Goal: Information Seeking & Learning: Learn about a topic

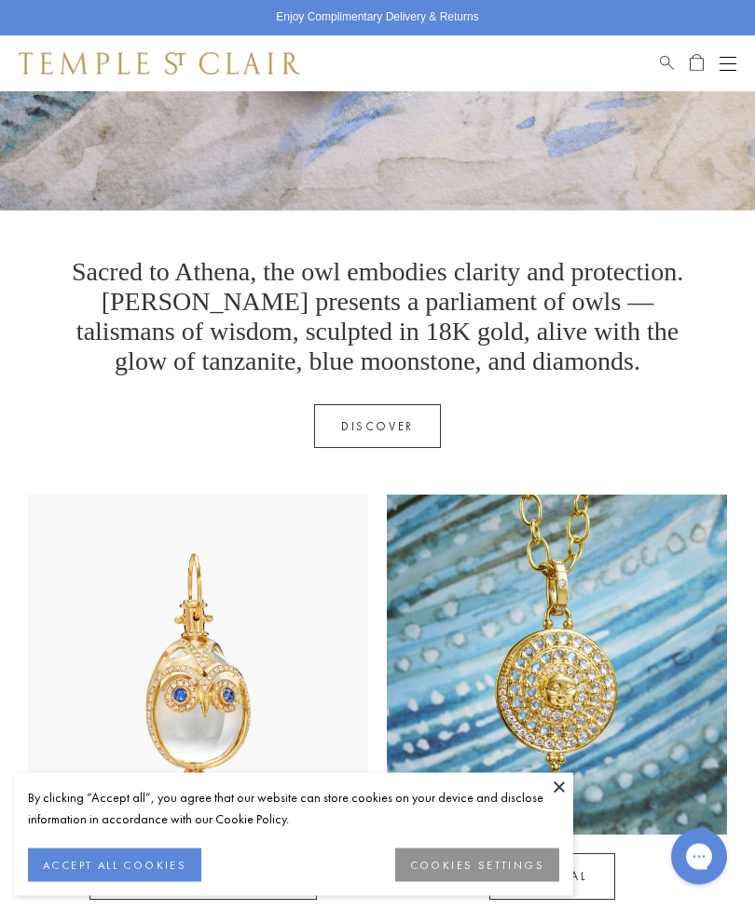
scroll to position [442, 0]
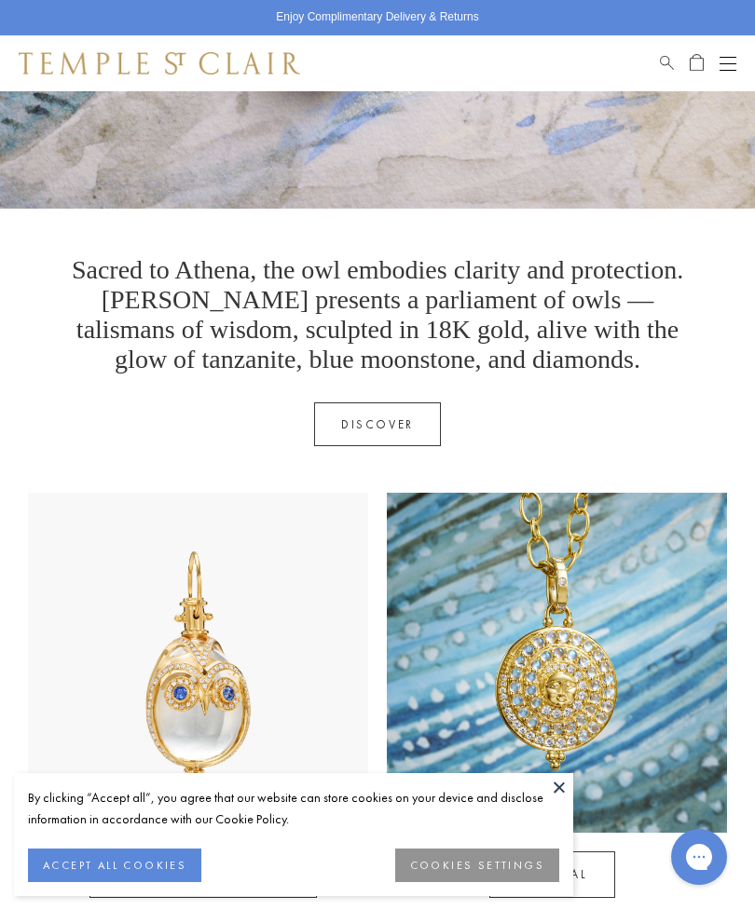
click at [491, 882] on button "COOKIES SETTINGS" at bounding box center [477, 866] width 164 height 34
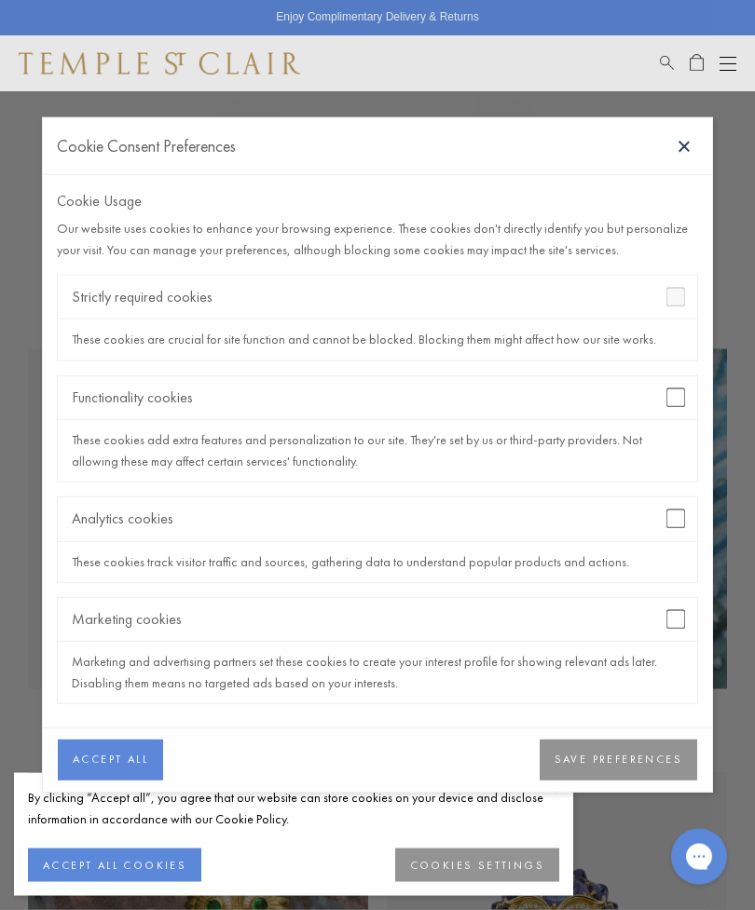
scroll to position [592, 0]
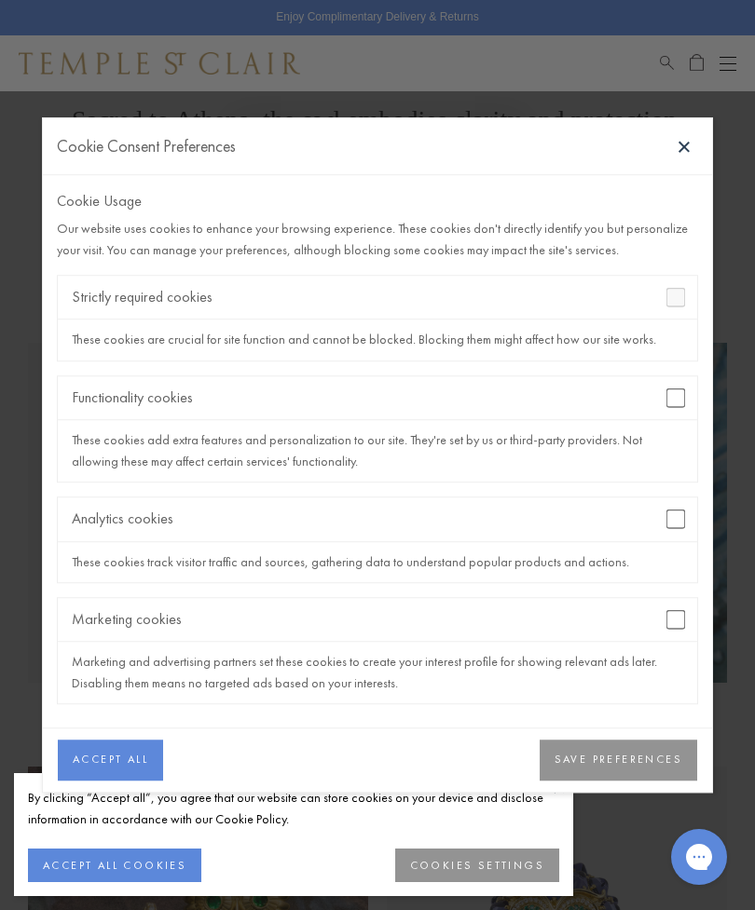
click at [634, 781] on button "SAVE PREFERENCES" at bounding box center [618, 760] width 157 height 41
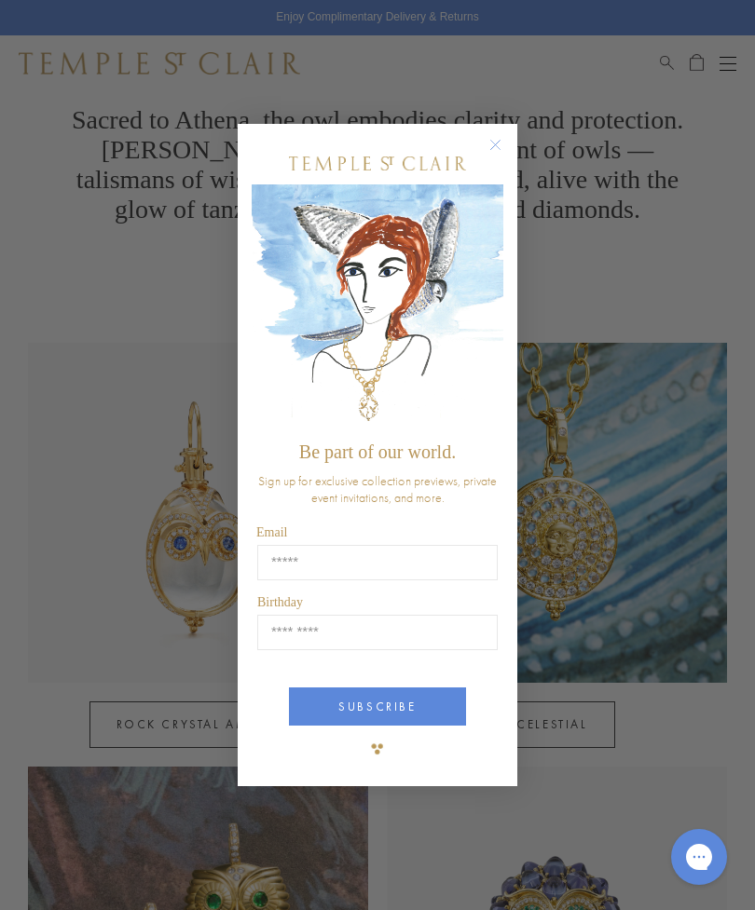
click at [500, 156] on circle "Close dialog" at bounding box center [496, 144] width 22 height 22
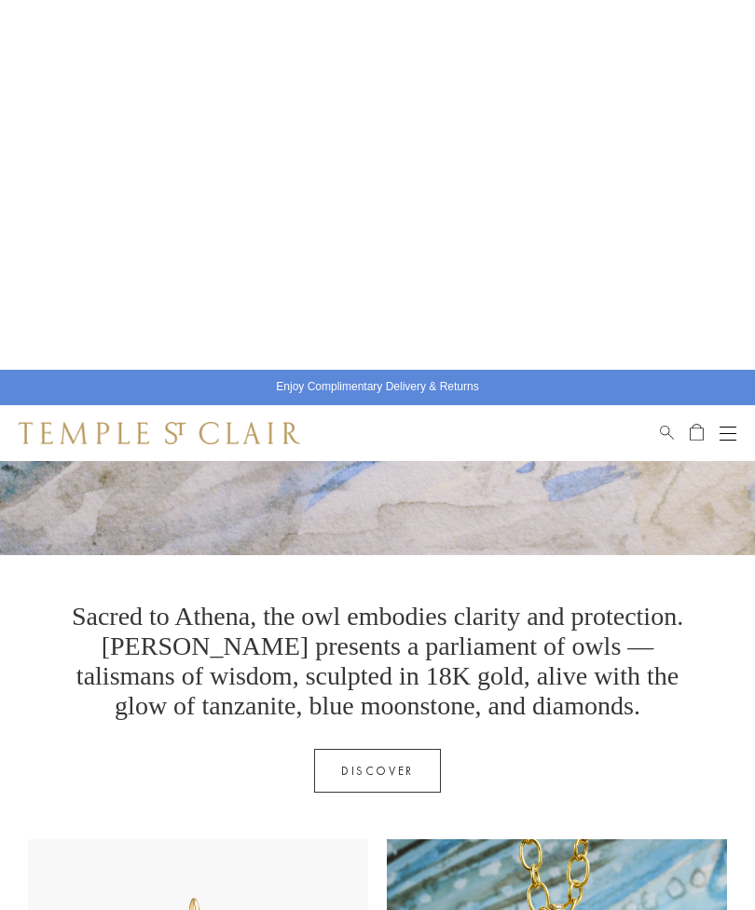
scroll to position [0, 0]
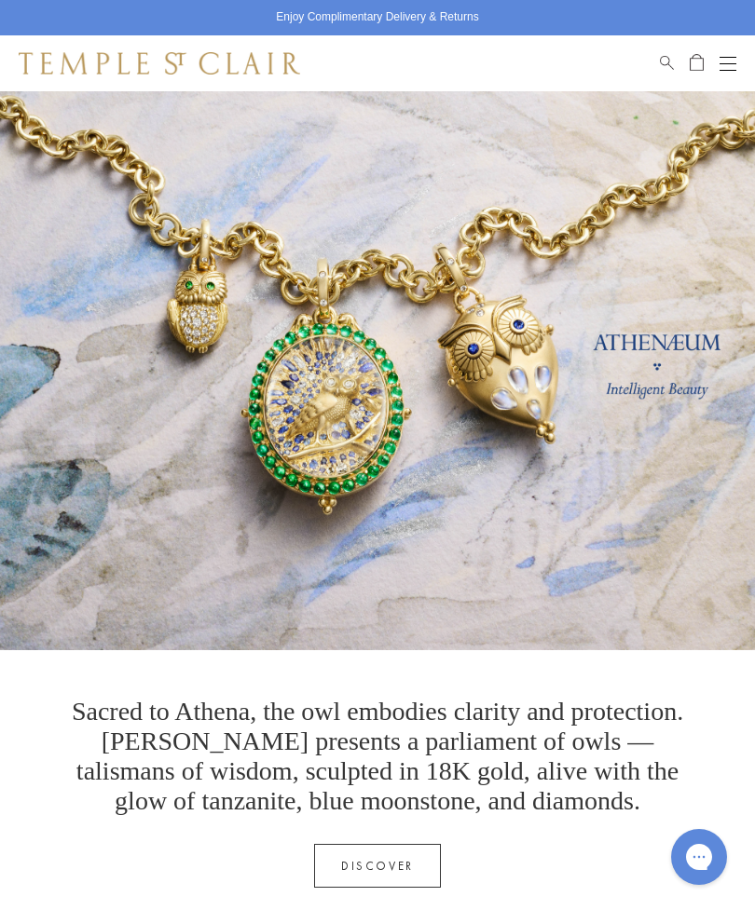
click at [735, 60] on button "Open navigation" at bounding box center [727, 63] width 17 height 22
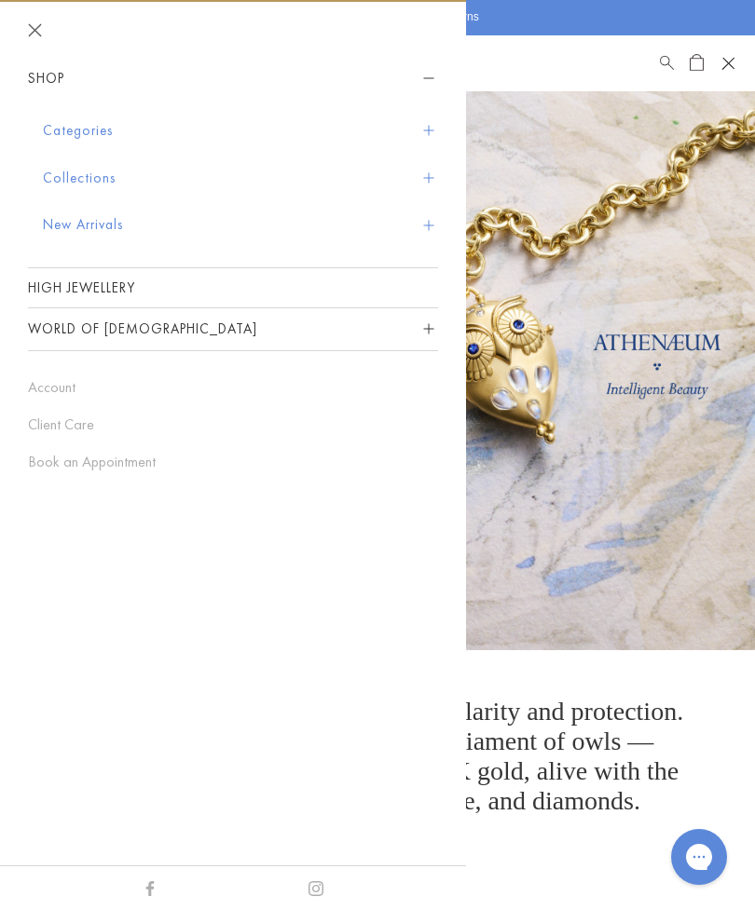
click at [101, 136] on button "Categories" at bounding box center [240, 131] width 395 height 48
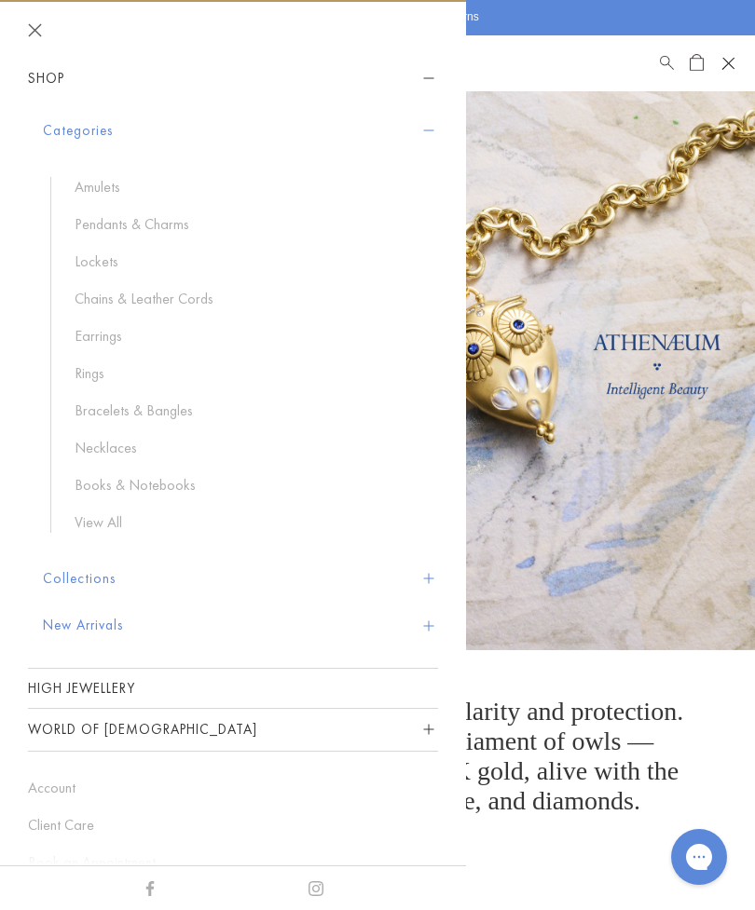
click at [160, 226] on link "Pendants & Charms" at bounding box center [247, 224] width 345 height 21
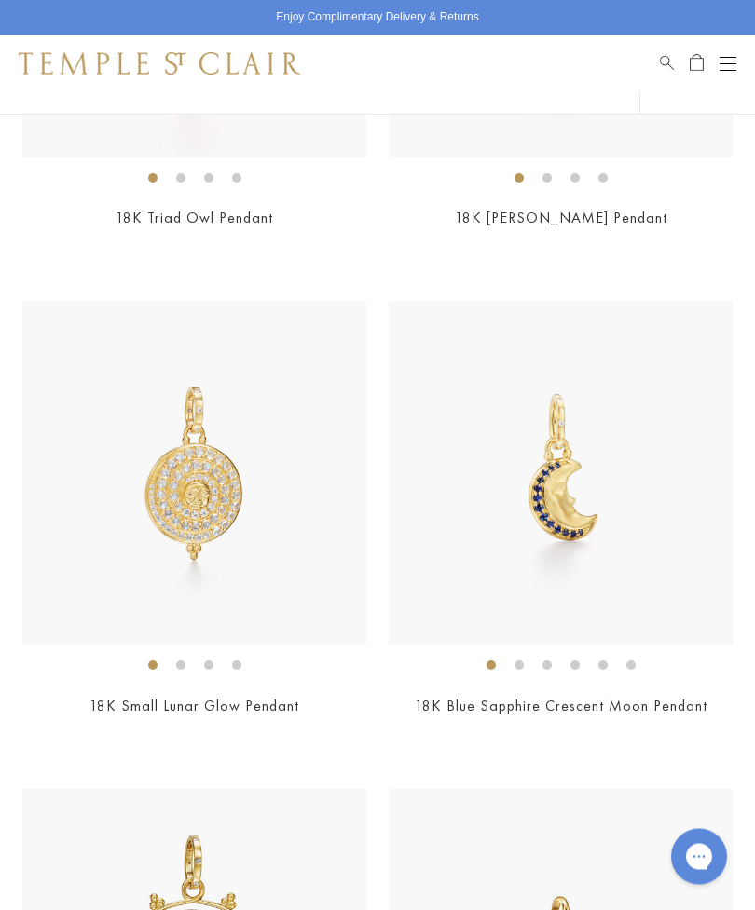
scroll to position [2463, 0]
click at [524, 661] on li at bounding box center [518, 665] width 9 height 9
click at [548, 663] on li at bounding box center [546, 665] width 9 height 9
click at [577, 661] on li at bounding box center [574, 665] width 9 height 9
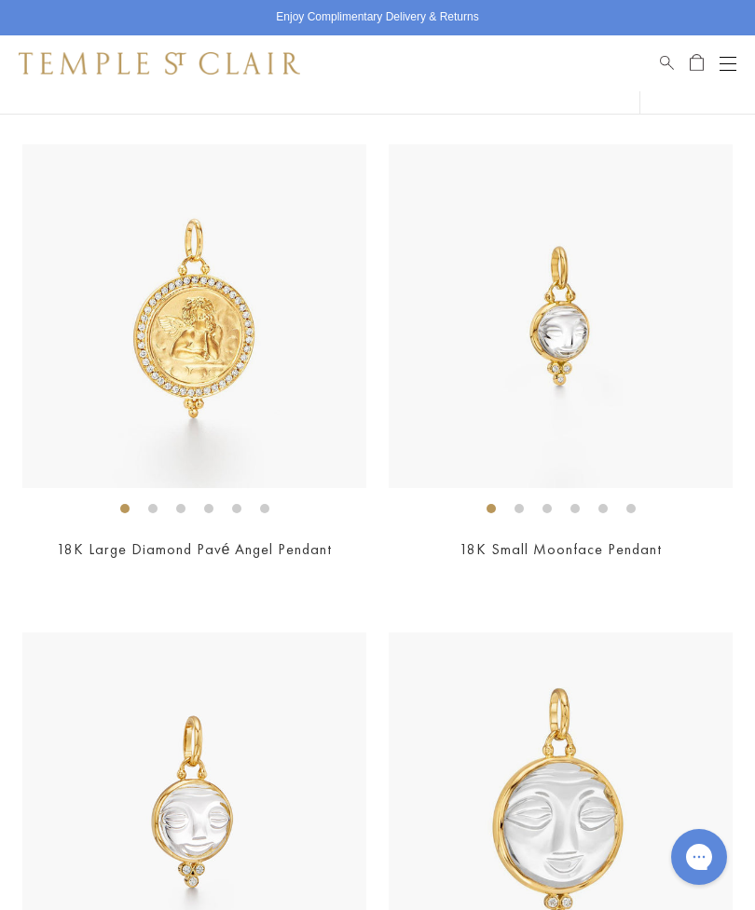
scroll to position [5547, 0]
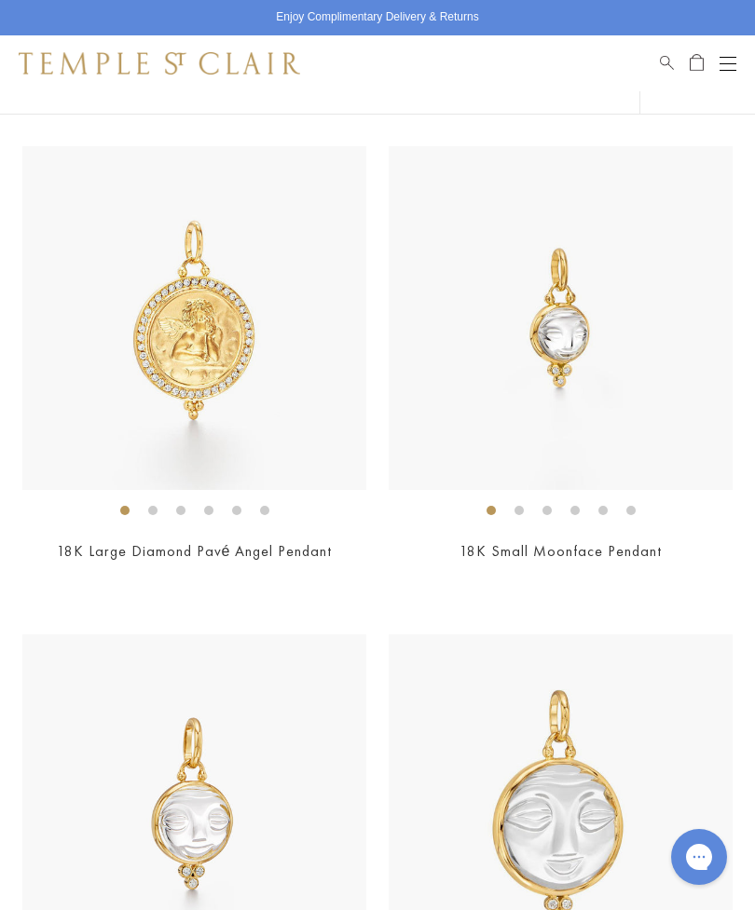
click at [521, 506] on li at bounding box center [518, 510] width 9 height 9
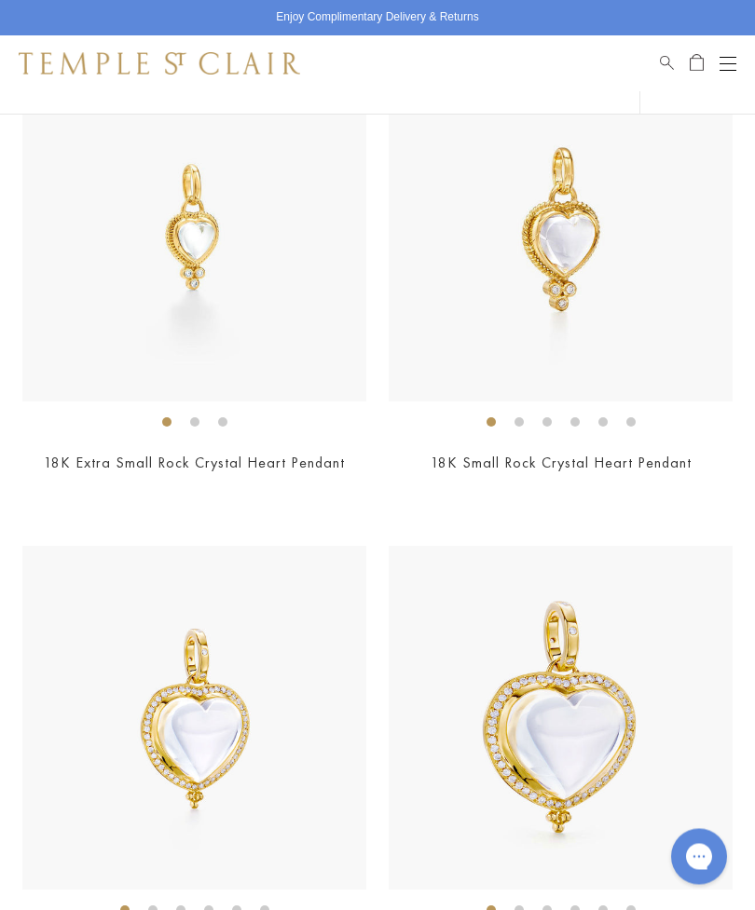
scroll to position [6612, 0]
click at [198, 417] on li at bounding box center [194, 421] width 9 height 9
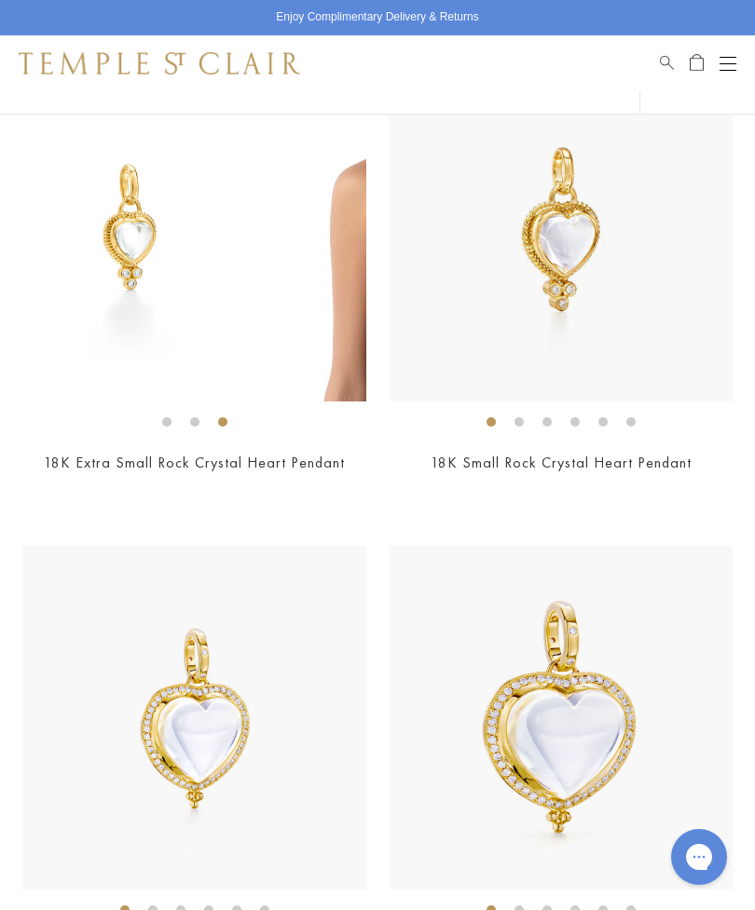
click at [227, 417] on li at bounding box center [222, 421] width 9 height 9
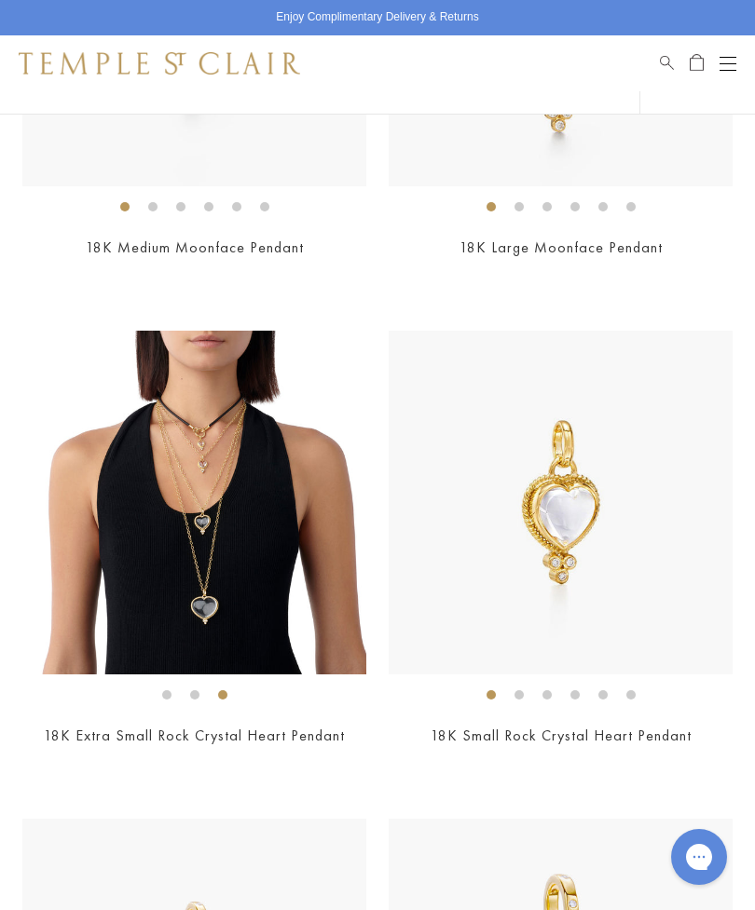
scroll to position [6338, 0]
click at [198, 499] on img at bounding box center [194, 504] width 344 height 344
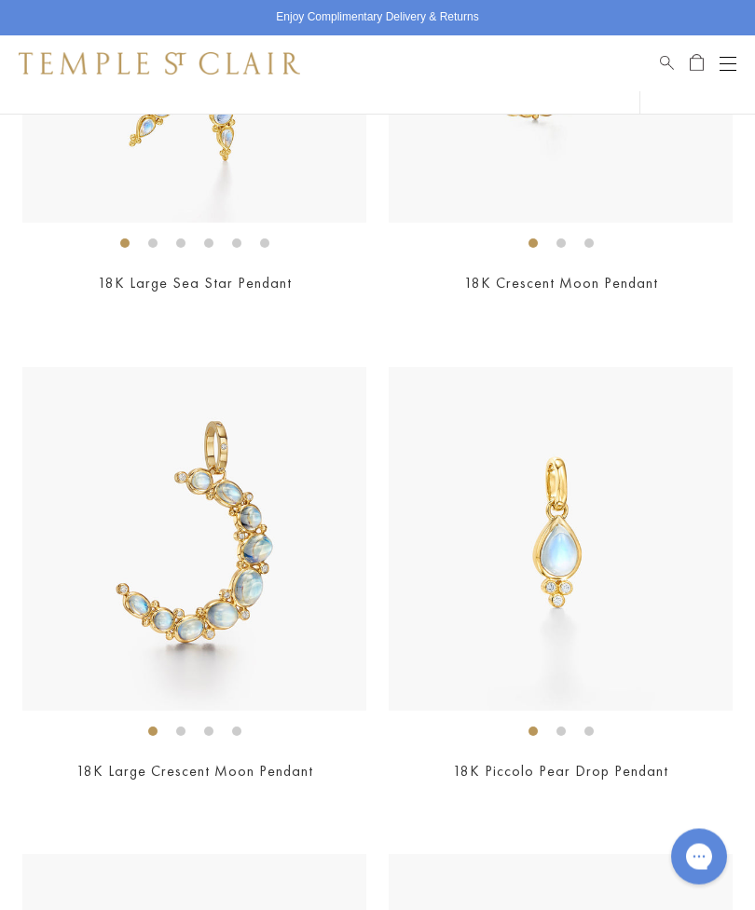
scroll to position [9721, 0]
click at [578, 554] on img at bounding box center [561, 539] width 344 height 344
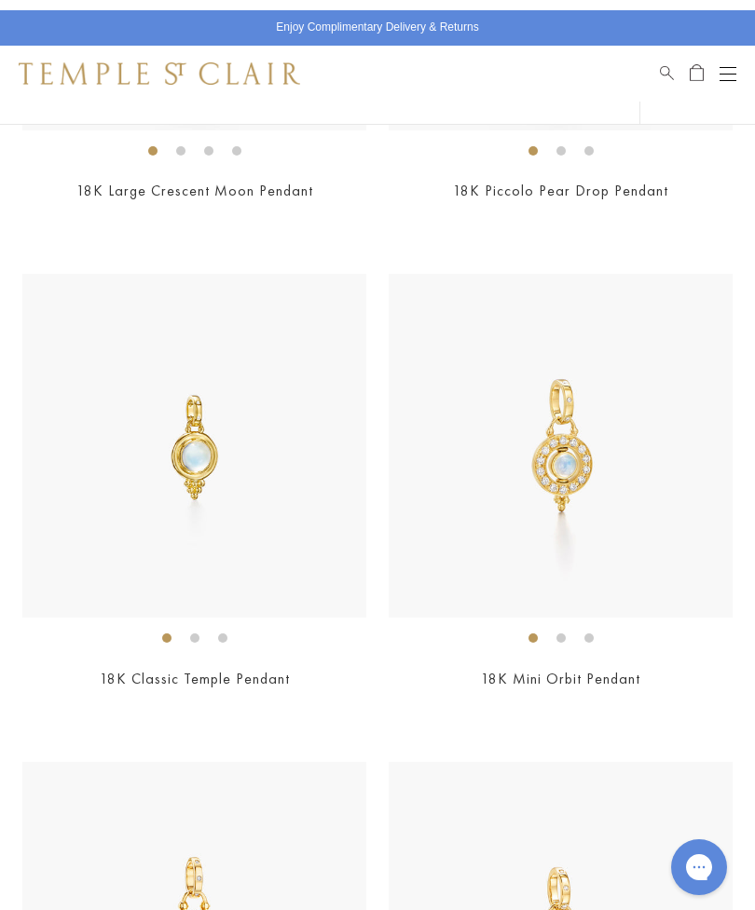
scroll to position [10301, 0]
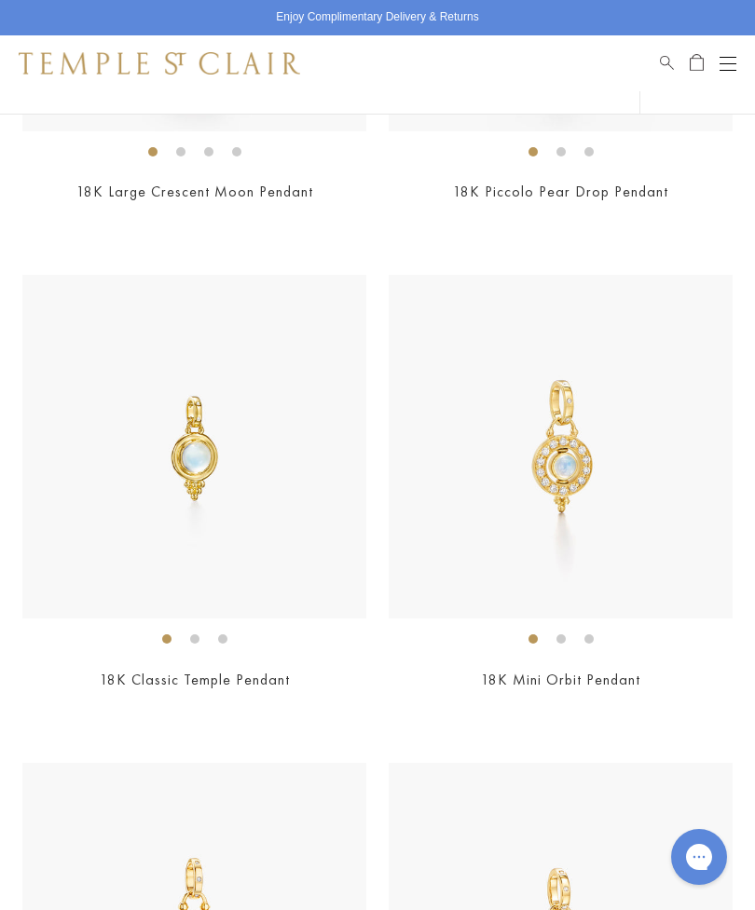
click at [203, 441] on img at bounding box center [194, 447] width 344 height 344
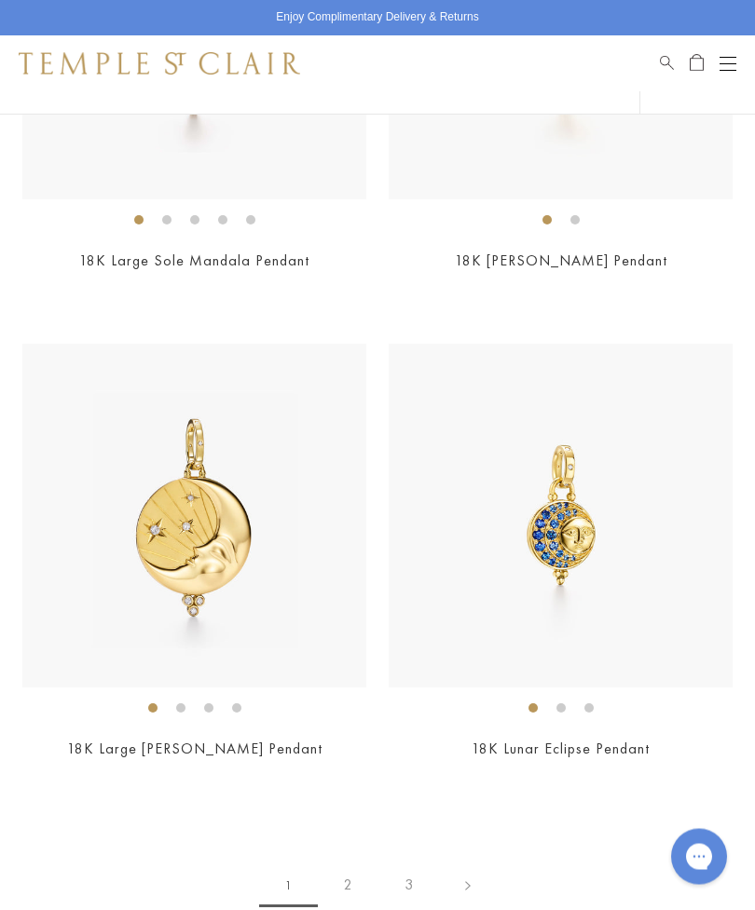
scroll to position [15115, 0]
click at [350, 859] on link "2" at bounding box center [348, 884] width 61 height 51
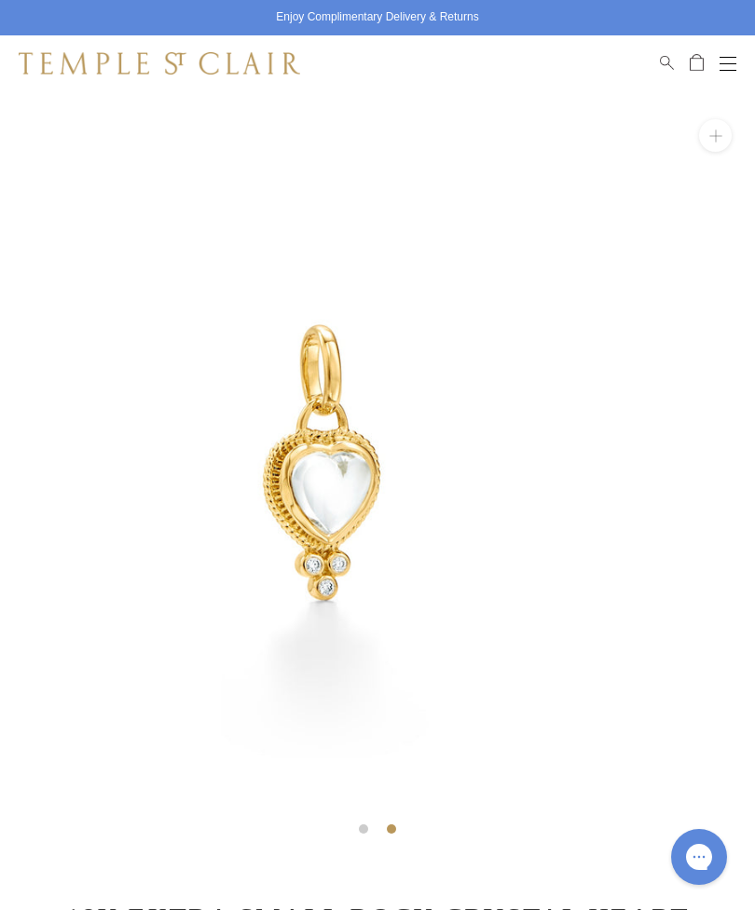
click at [402, 837] on img at bounding box center [326, 468] width 755 height 755
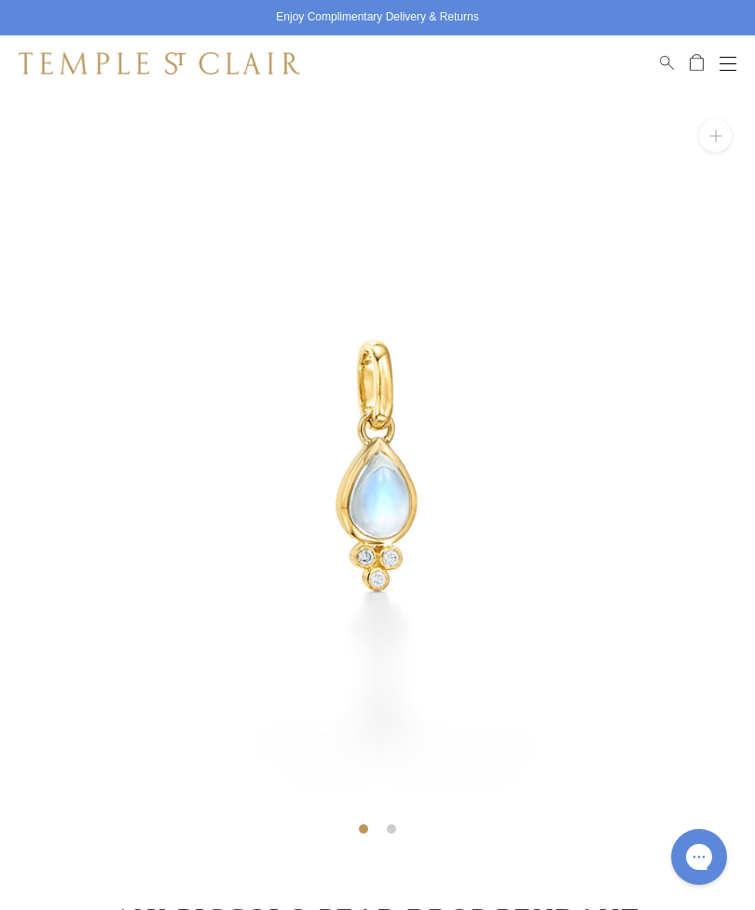
click at [397, 817] on img at bounding box center [377, 468] width 755 height 755
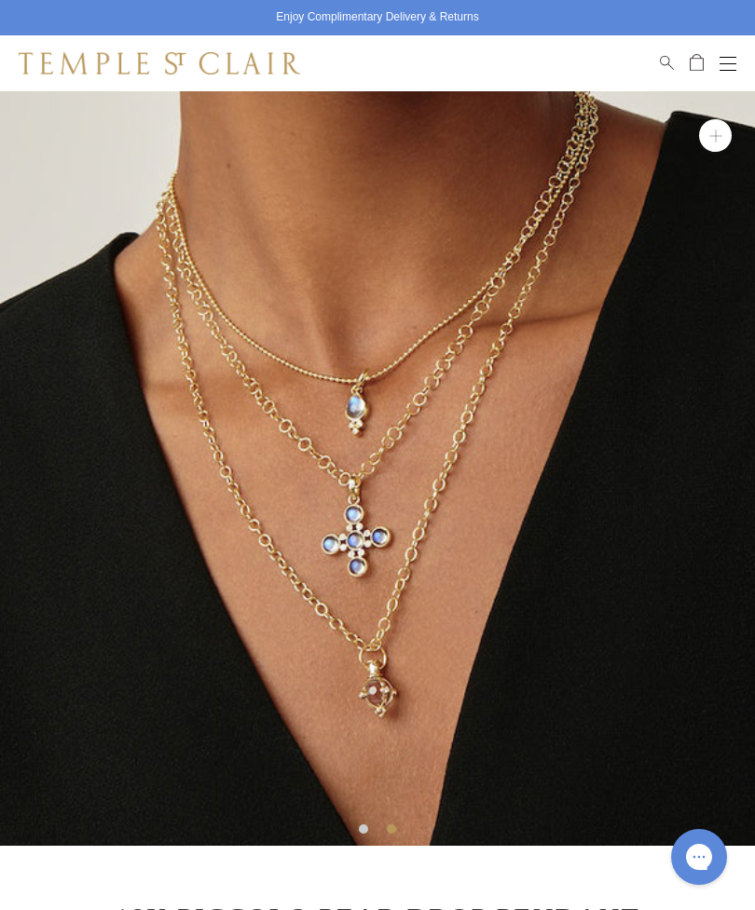
click at [362, 818] on img at bounding box center [377, 468] width 755 height 755
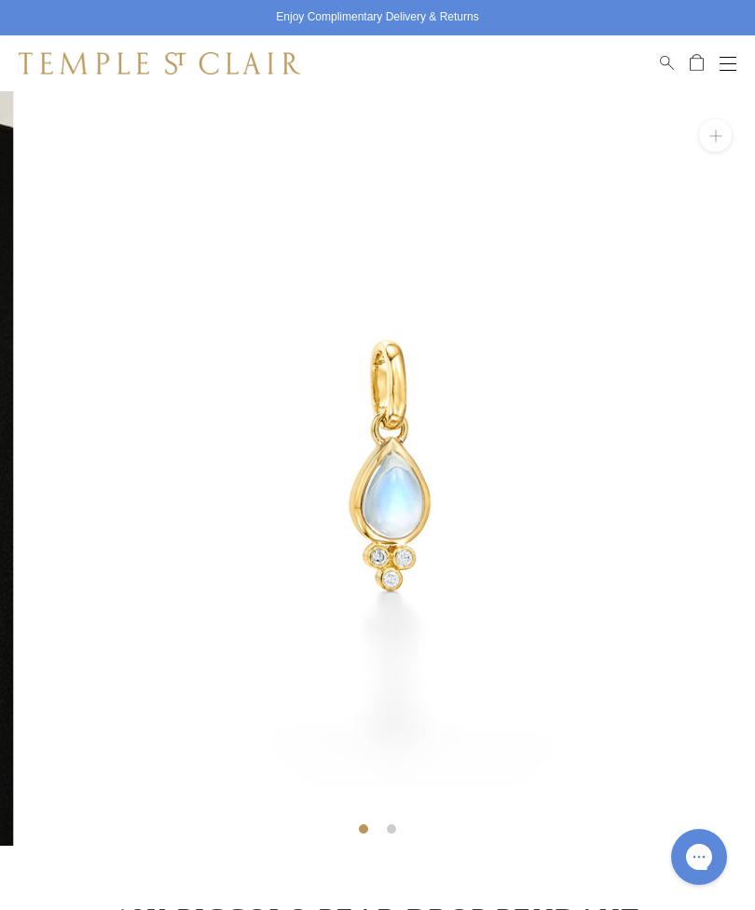
click at [578, 608] on img at bounding box center [390, 468] width 755 height 755
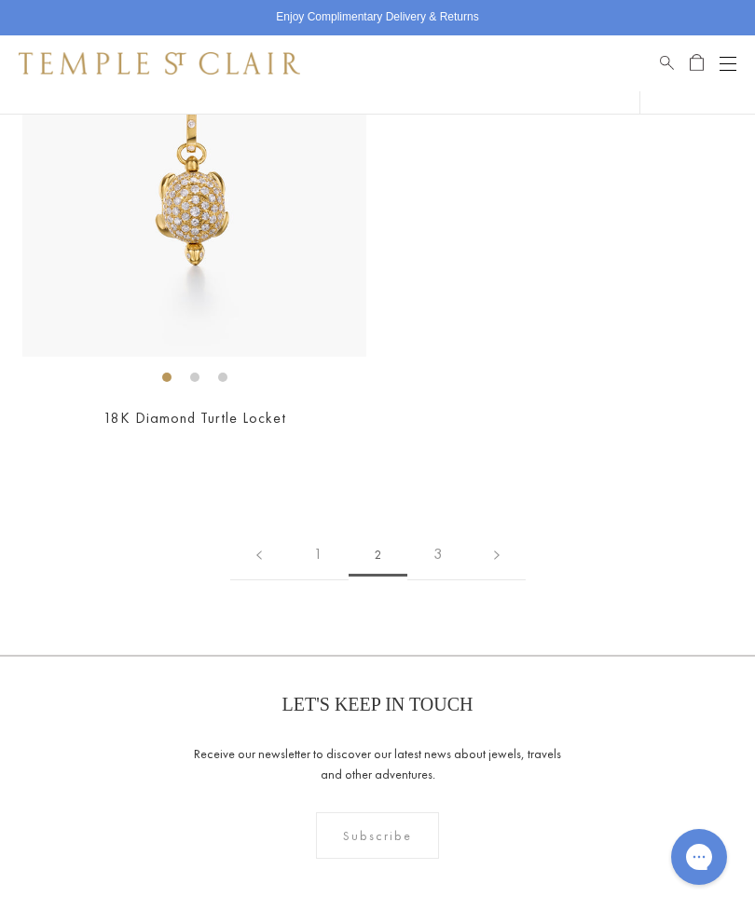
scroll to position [13991, 0]
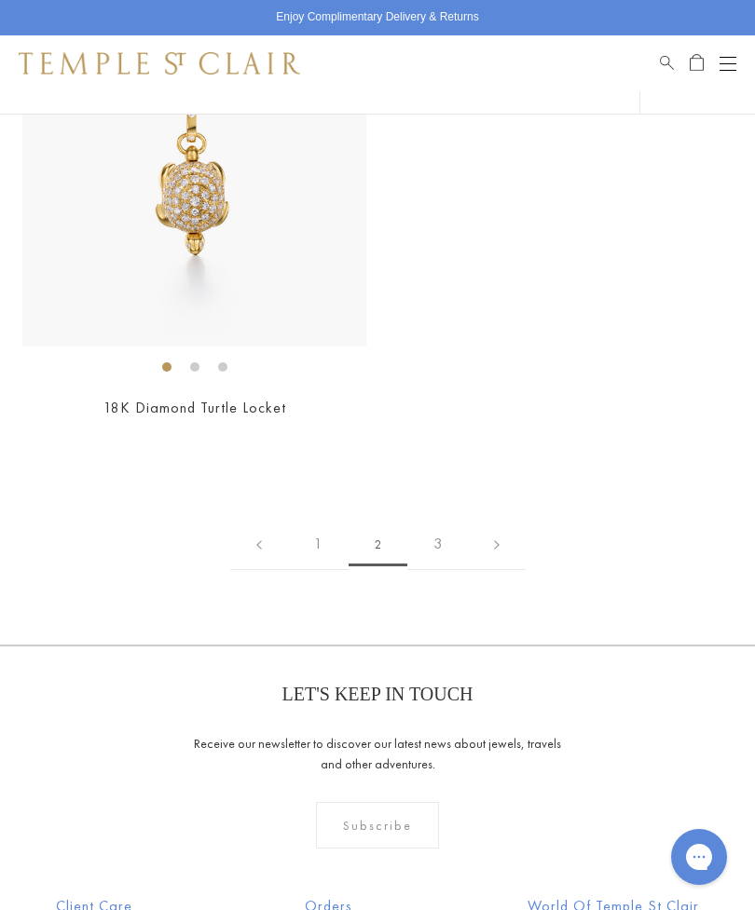
click at [431, 519] on link "3" at bounding box center [437, 544] width 61 height 51
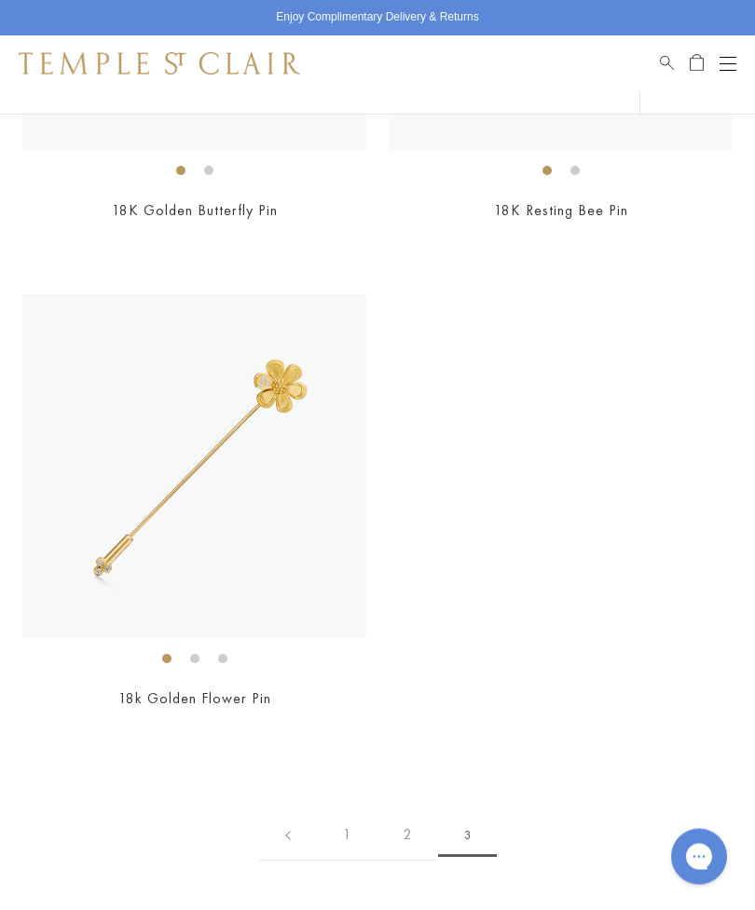
scroll to position [2005, 0]
